Goal: Navigation & Orientation: Find specific page/section

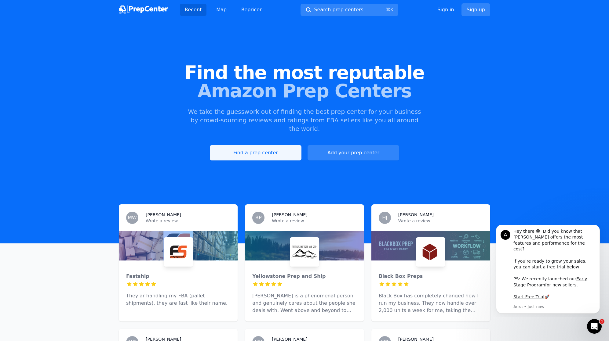
click at [240, 147] on link "Find a prep center" at bounding box center [256, 152] width 92 height 15
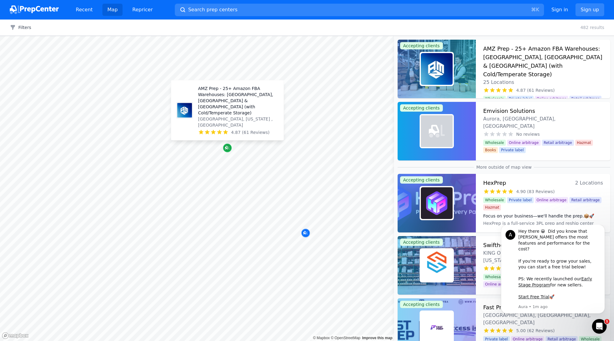
click at [225, 148] on icon "Map marker" at bounding box center [226, 147] width 3 height 3
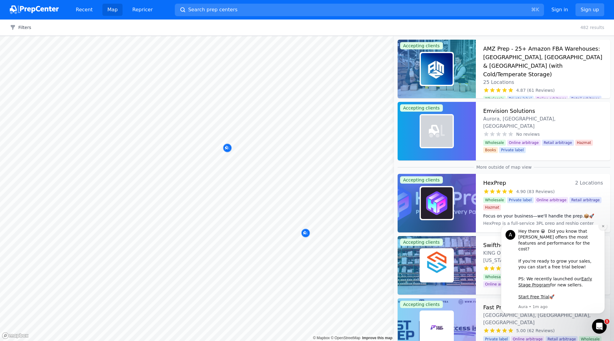
click at [603, 228] on icon "Dismiss notification" at bounding box center [602, 226] width 3 height 3
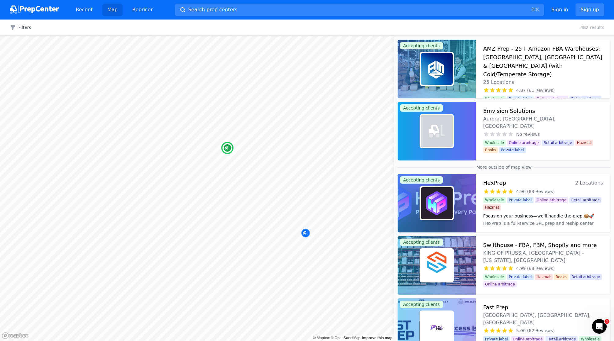
click at [559, 67] on h3 "AMZ Prep - 25+ Amazon FBA Warehouses: [GEOGRAPHIC_DATA], [GEOGRAPHIC_DATA] & [G…" at bounding box center [543, 62] width 120 height 34
